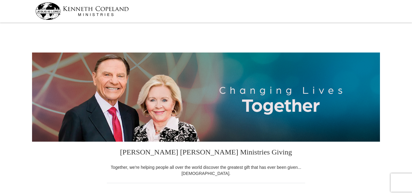
select select "PA"
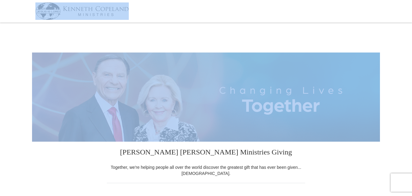
drag, startPoint x: 411, startPoint y: 21, endPoint x: 414, endPoint y: 63, distance: 41.2
drag, startPoint x: 414, startPoint y: 63, endPoint x: 374, endPoint y: 18, distance: 59.8
click at [374, 18] on div at bounding box center [205, 11] width 341 height 22
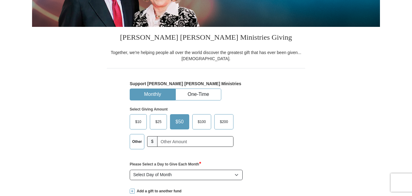
scroll to position [165, 0]
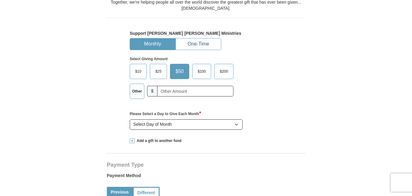
click at [203, 41] on button "One-Time" at bounding box center [198, 43] width 45 height 11
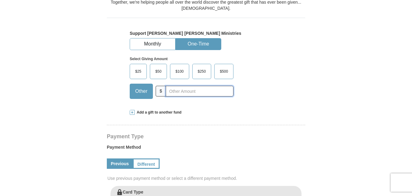
click at [170, 90] on input "text" at bounding box center [200, 91] width 68 height 11
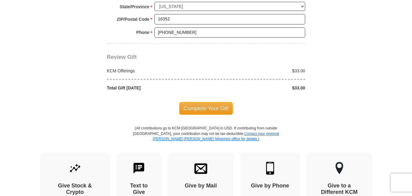
scroll to position [559, 0]
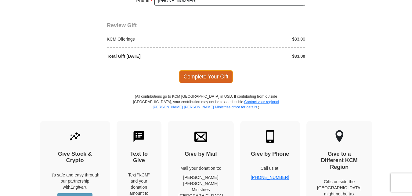
type input "33."
click at [209, 75] on span "Complete Your Gift" at bounding box center [206, 76] width 54 height 13
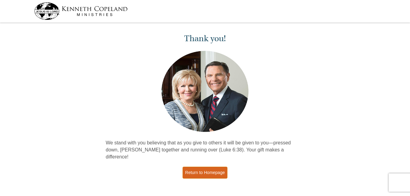
click at [213, 167] on link "Return to Homepage" at bounding box center [204, 173] width 45 height 12
